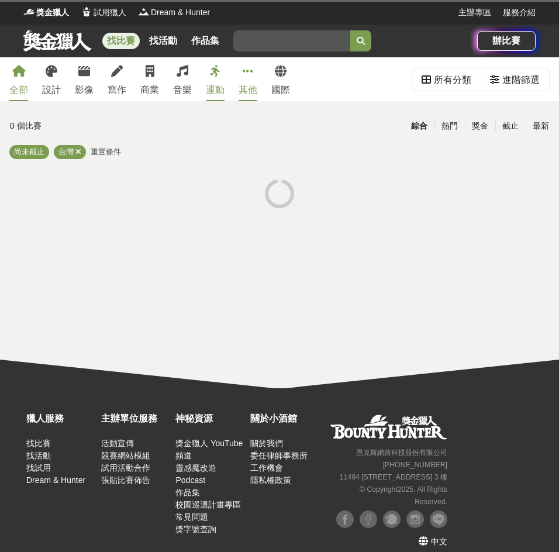
click at [253, 77] on icon at bounding box center [248, 71] width 11 height 12
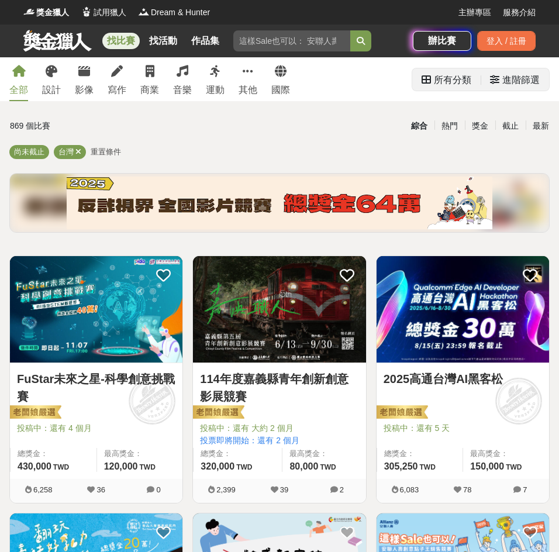
click at [481, 82] on div "進階篩選" at bounding box center [515, 79] width 68 height 22
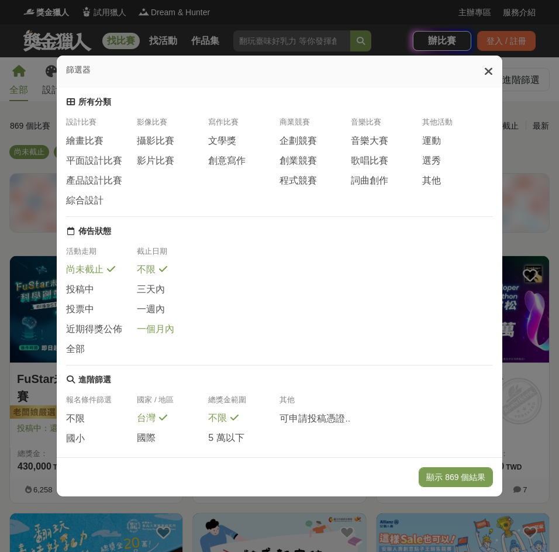
click at [137, 336] on span "一個月內" at bounding box center [155, 329] width 37 height 12
click at [154, 296] on span "三天內" at bounding box center [151, 290] width 28 height 12
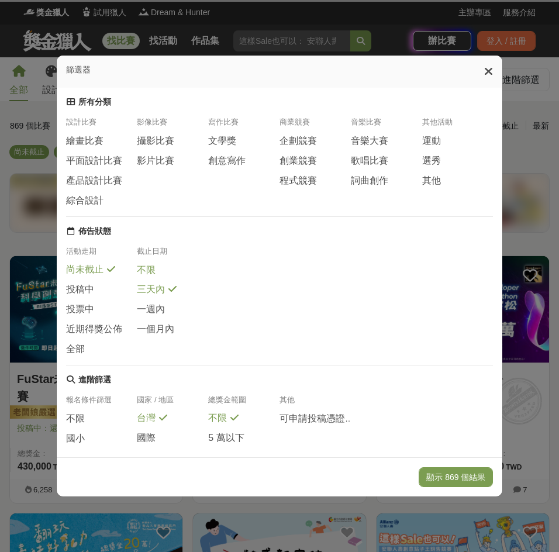
click at [148, 277] on span "不限" at bounding box center [146, 270] width 19 height 12
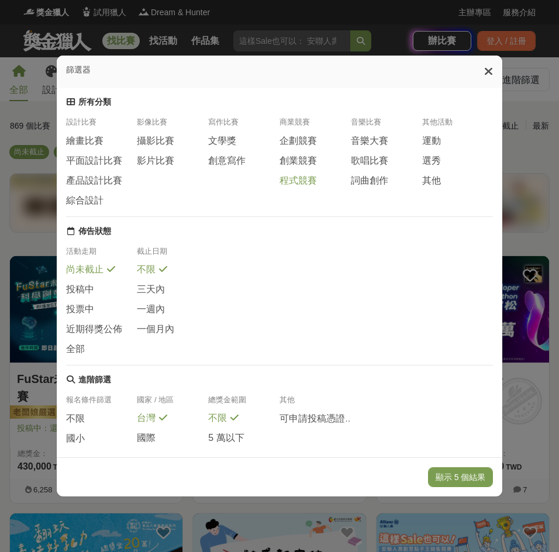
click at [301, 183] on span "程式競賽" at bounding box center [297, 181] width 37 height 12
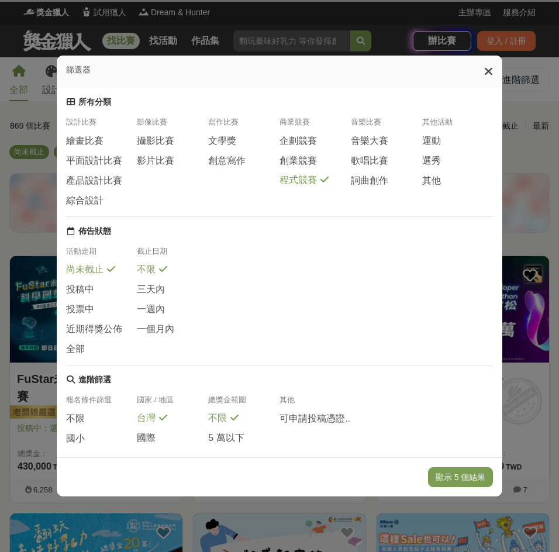
click at [306, 174] on div "創業競賽" at bounding box center [314, 164] width 71 height 20
click at [306, 167] on span "創業競賽" at bounding box center [297, 161] width 37 height 12
click at [305, 140] on span "企劃競賽" at bounding box center [297, 141] width 37 height 12
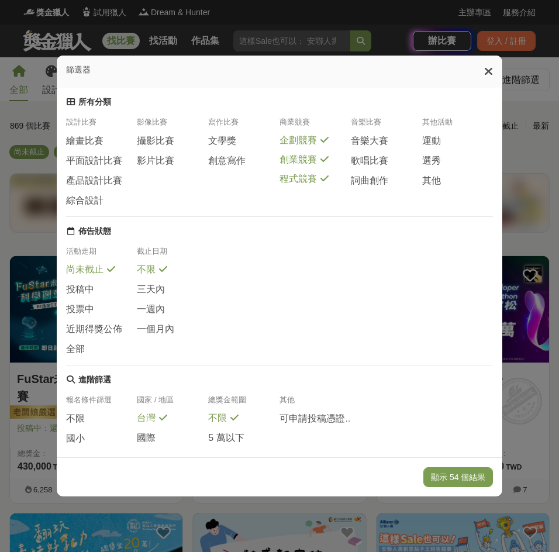
click at [315, 141] on span "企劃競賽" at bounding box center [297, 140] width 37 height 12
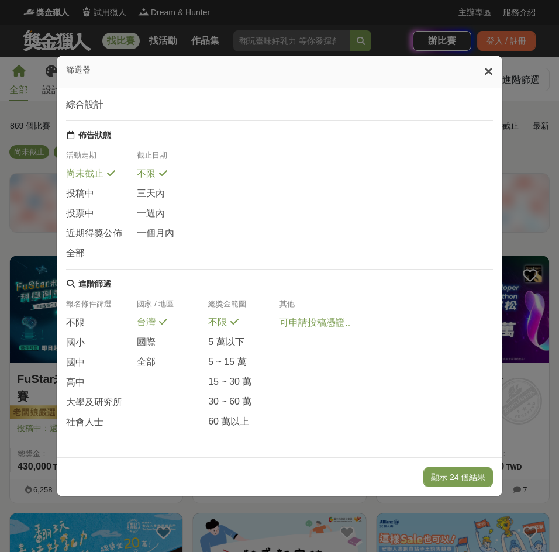
scroll to position [122, 0]
click at [90, 405] on span "大學及研究所" at bounding box center [94, 402] width 56 height 12
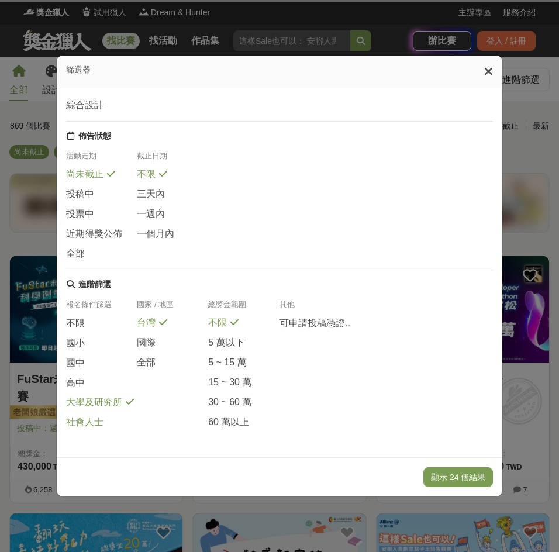
click at [92, 422] on span "社會人士" at bounding box center [84, 422] width 37 height 12
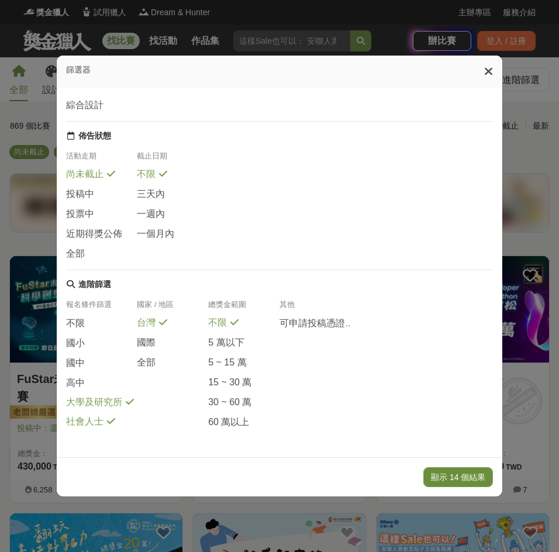
click at [460, 478] on button "顯示 14 個結果" at bounding box center [458, 477] width 70 height 20
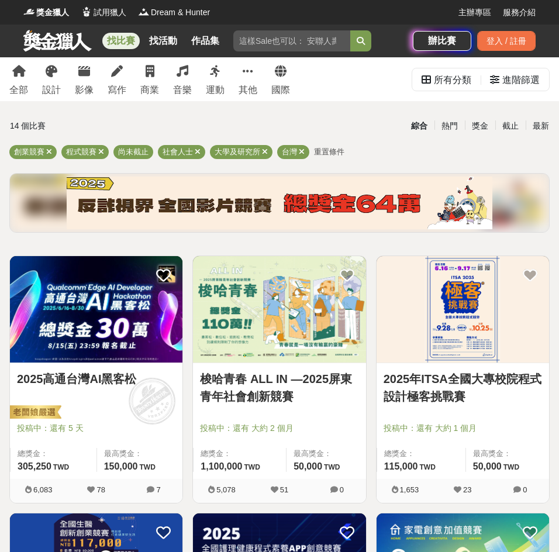
drag, startPoint x: 441, startPoint y: 366, endPoint x: 425, endPoint y: 398, distance: 36.1
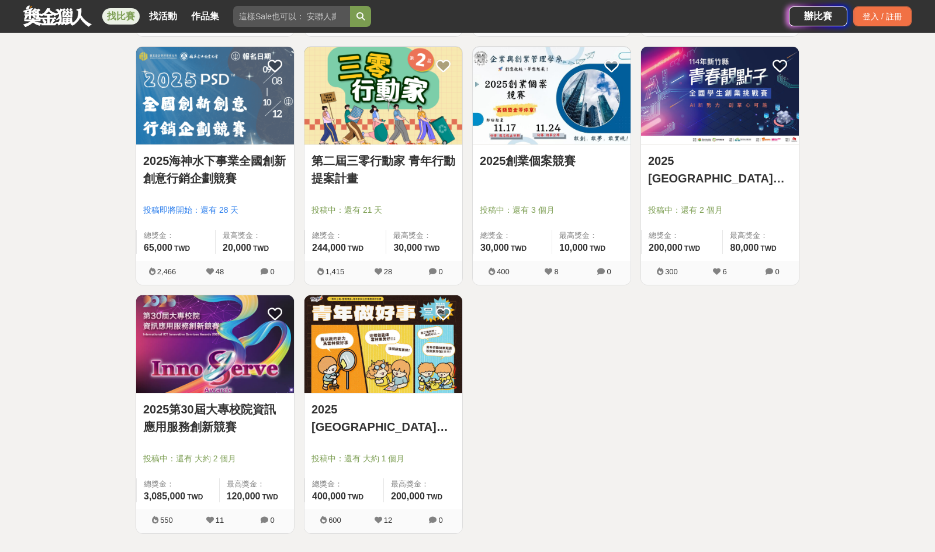
scroll to position [760, 0]
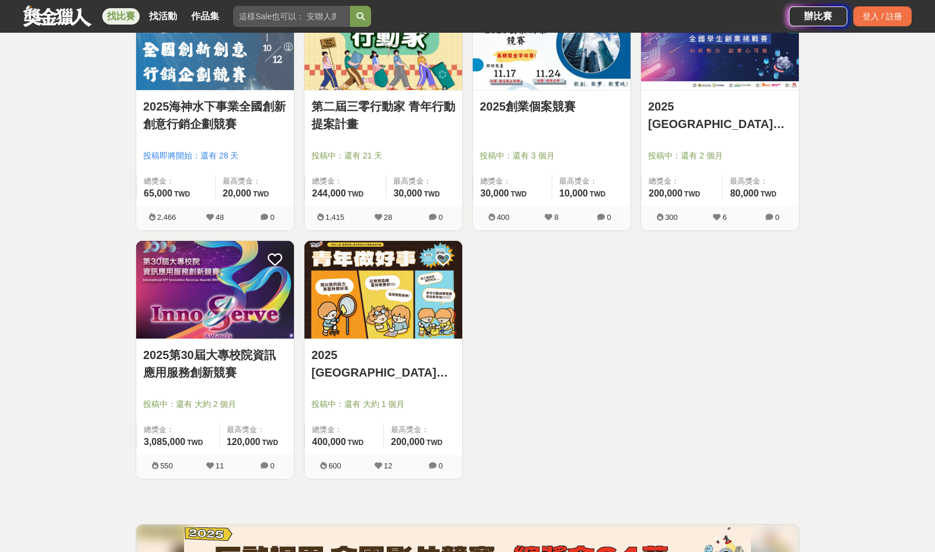
drag, startPoint x: 253, startPoint y: 292, endPoint x: 296, endPoint y: 295, distance: 42.8
click at [296, 295] on div "2025第30屆大專校院資訊應用服務創新競賽 投稿中：還有 大約 2 個月 總獎金： 3,085,000 308.5 萬 TWD 最高獎金： 120,000 …" at bounding box center [215, 364] width 168 height 248
click at [251, 308] on img at bounding box center [215, 290] width 158 height 98
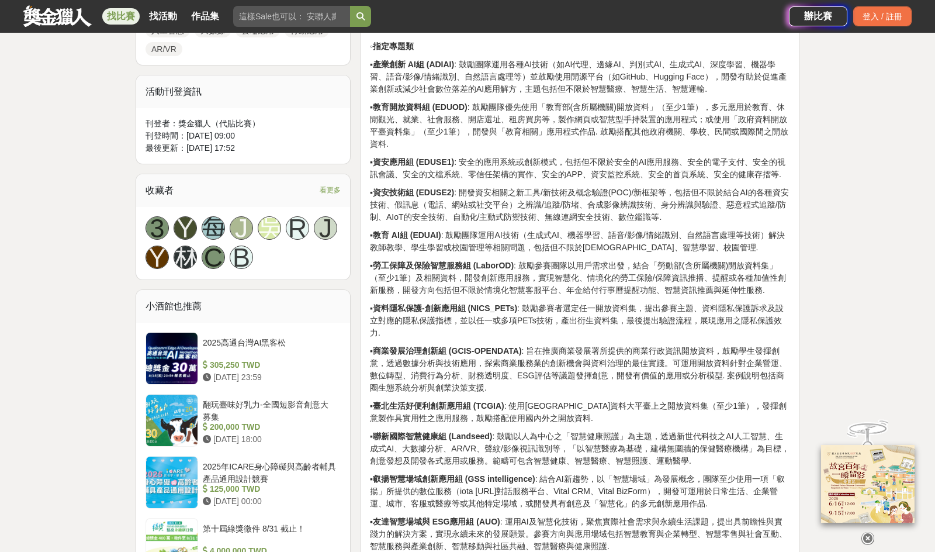
scroll to position [877, 0]
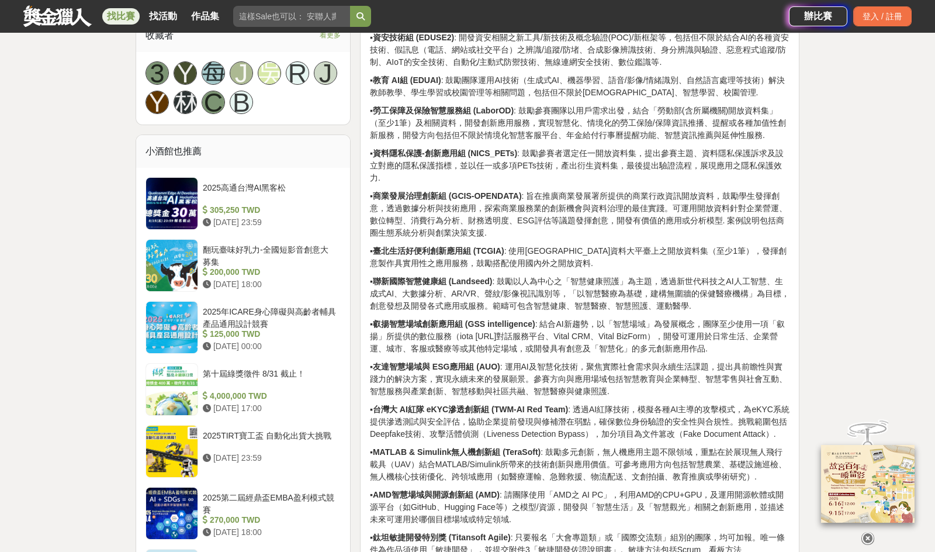
drag, startPoint x: 390, startPoint y: 339, endPoint x: 716, endPoint y: 365, distance: 326.7
click at [558, 355] on p "▪ 叡揚智慧場域創新應用組 (GSS intelligence) : 結合AI新趨勢，以「智慧場域」為發展概念，團隊至少使用一項「叡揚」所提供的數位服務（io…" at bounding box center [580, 336] width 420 height 37
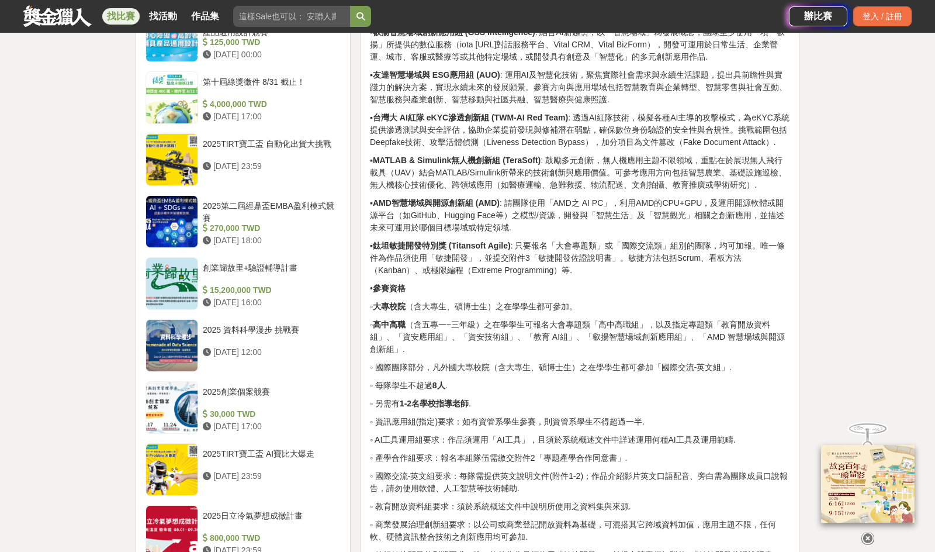
scroll to position [1169, 0]
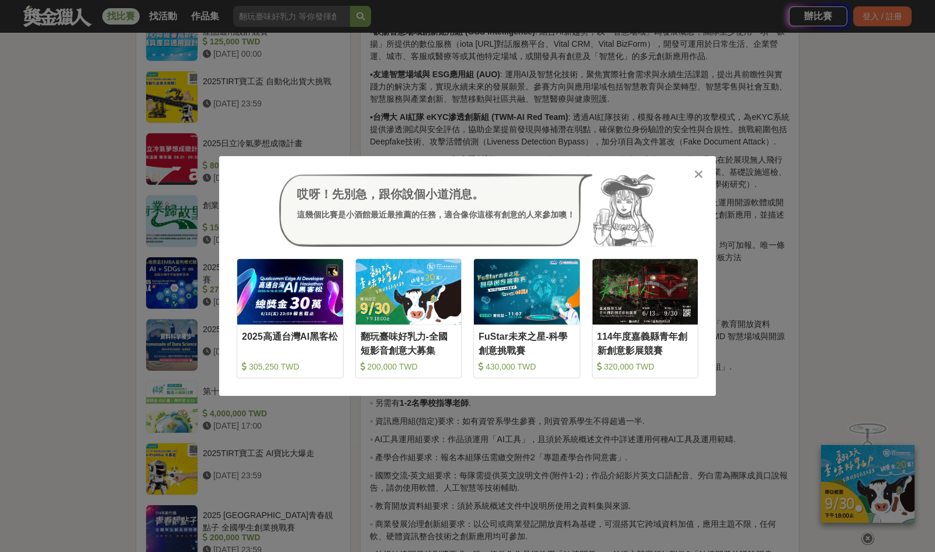
click at [558, 175] on div "哎呀！先別急，跟你說個小道消息。 這幾個比賽是小酒館最近最推薦的任務，適合像你這樣有創意的人來參加噢！" at bounding box center [468, 211] width 462 height 74
click at [558, 173] on icon at bounding box center [699, 174] width 9 height 12
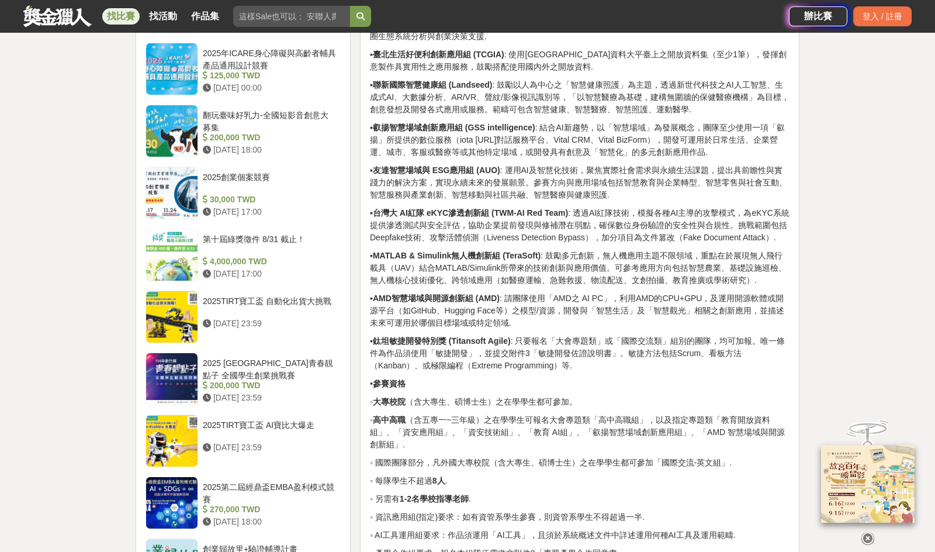
scroll to position [1052, 0]
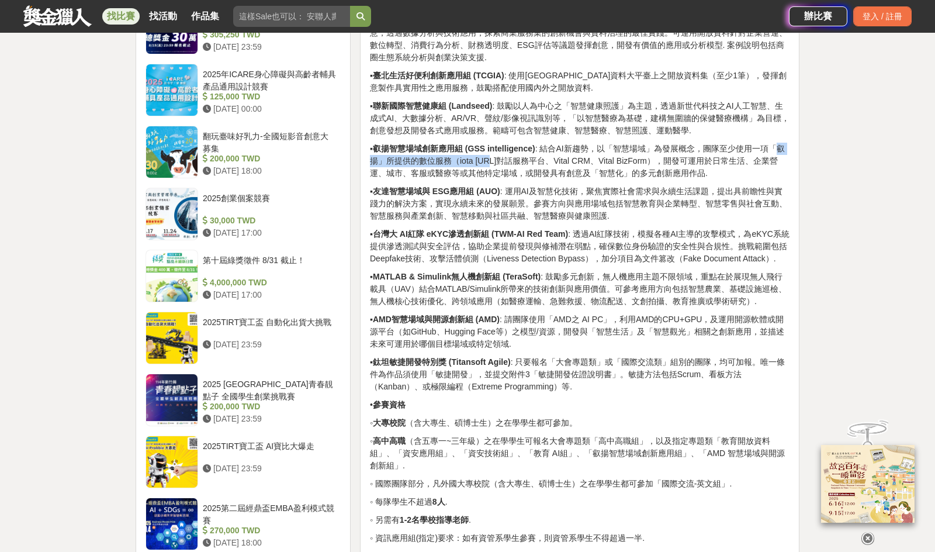
drag, startPoint x: 386, startPoint y: 174, endPoint x: 510, endPoint y: 170, distance: 124.0
click at [511, 170] on p "▪ 叡揚智慧場域創新應用組 (GSS intelligence) : 結合AI新趨勢，以「智慧場域」為發展概念，團隊至少使用一項「叡揚」所提供的數位服務（io…" at bounding box center [580, 161] width 420 height 37
click at [510, 170] on p "▪ 叡揚智慧場域創新應用組 (GSS intelligence) : 結合AI新趨勢，以「智慧場域」為發展概念，團隊至少使用一項「叡揚」所提供的數位服務（io…" at bounding box center [580, 161] width 420 height 37
drag, startPoint x: 484, startPoint y: 177, endPoint x: 379, endPoint y: 161, distance: 105.7
click at [538, 179] on p "▪ 叡揚智慧場域創新應用組 (GSS intelligence) : 結合AI新趨勢，以「智慧場域」為發展概念，團隊至少使用一項「叡揚」所提供的數位服務（io…" at bounding box center [580, 161] width 420 height 37
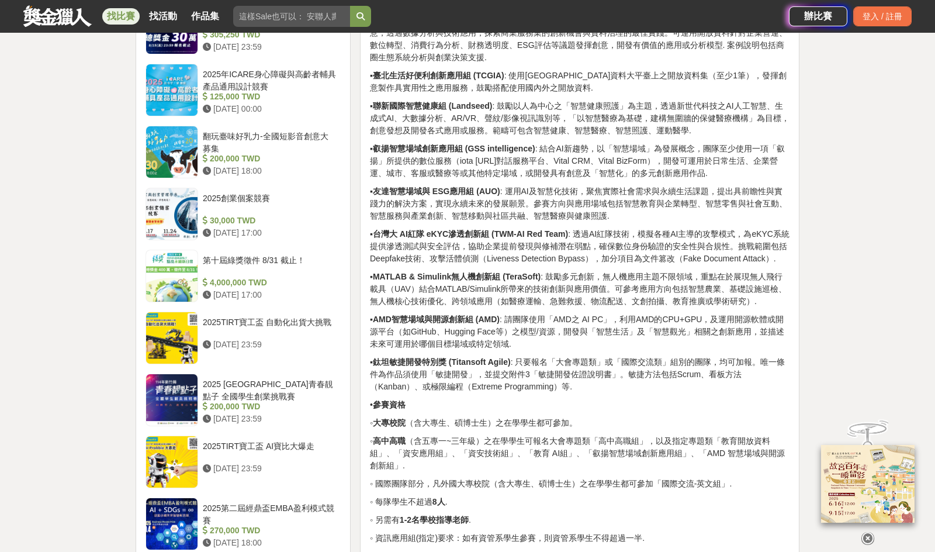
click at [392, 167] on p "▪ 叡揚智慧場域創新應用組 (GSS intelligence) : 結合AI新趨勢，以「智慧場域」為發展概念，團隊至少使用一項「叡揚」所提供的數位服務（io…" at bounding box center [580, 161] width 420 height 37
drag, startPoint x: 386, startPoint y: 170, endPoint x: 405, endPoint y: 175, distance: 18.7
click at [405, 175] on p "▪ 叡揚智慧場域創新應用組 (GSS intelligence) : 結合AI新趨勢，以「智慧場域」為發展概念，團隊至少使用一項「叡揚」所提供的數位服務（io…" at bounding box center [580, 161] width 420 height 37
click at [405, 174] on p "▪ 叡揚智慧場域創新應用組 (GSS intelligence) : 結合AI新趨勢，以「智慧場域」為發展概念，團隊至少使用一項「叡揚」所提供的數位服務（io…" at bounding box center [580, 161] width 420 height 37
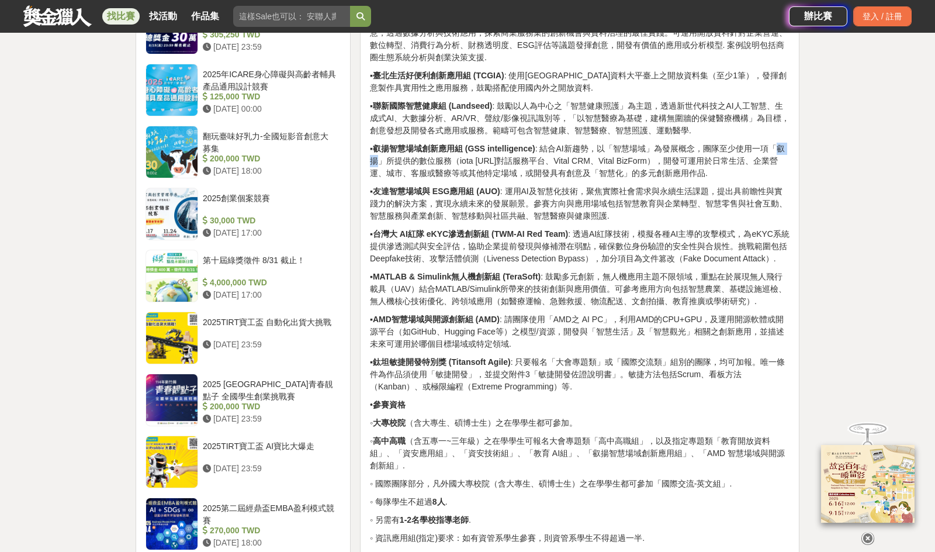
drag, startPoint x: 387, startPoint y: 174, endPoint x: 402, endPoint y: 171, distance: 15.4
click at [402, 171] on p "▪ 叡揚智慧場域創新應用組 (GSS intelligence) : 結合AI新趨勢，以「智慧場域」為發展概念，團隊至少使用一項「叡揚」所提供的數位服務（io…" at bounding box center [580, 161] width 420 height 37
drag, startPoint x: 441, startPoint y: 172, endPoint x: 478, endPoint y: 179, distance: 37.5
click at [478, 179] on p "▪ 叡揚智慧場域創新應用組 (GSS intelligence) : 結合AI新趨勢，以「智慧場域」為發展概念，團隊至少使用一項「叡揚」所提供的數位服務（io…" at bounding box center [580, 161] width 420 height 37
copy p "數位服務"
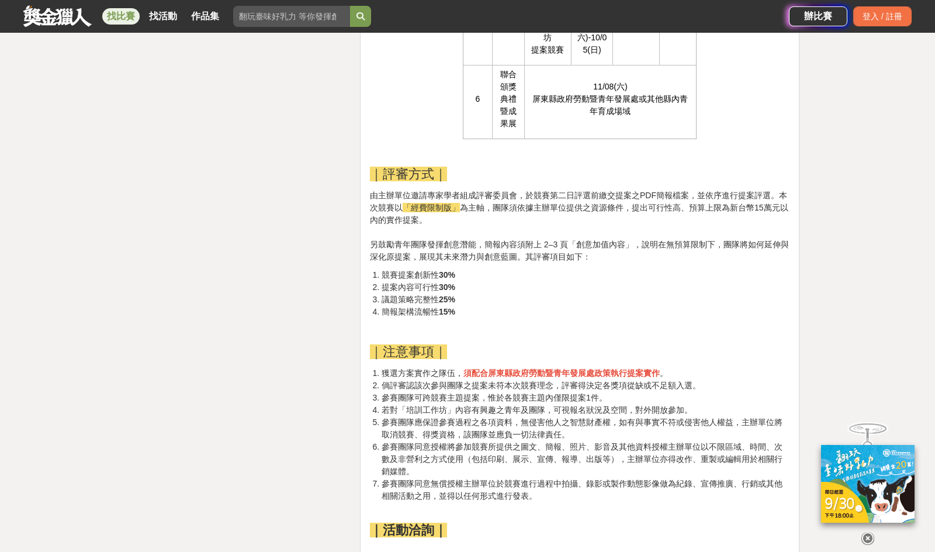
scroll to position [2455, 0]
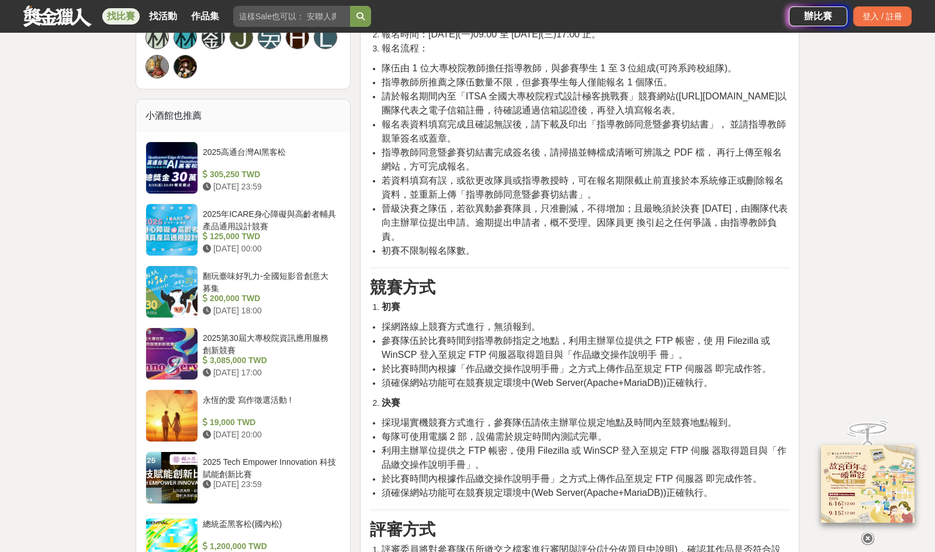
scroll to position [935, 0]
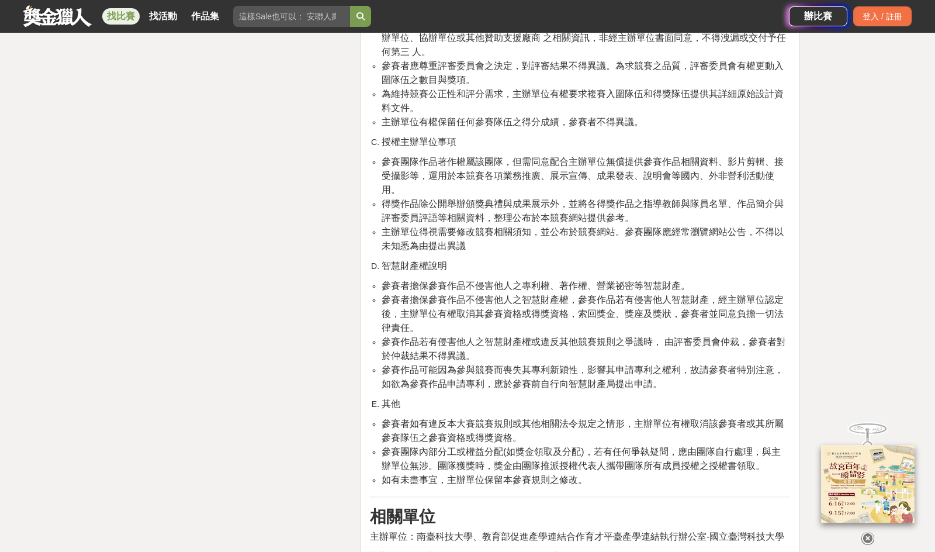
scroll to position [2514, 0]
